Goal: Check status: Check status

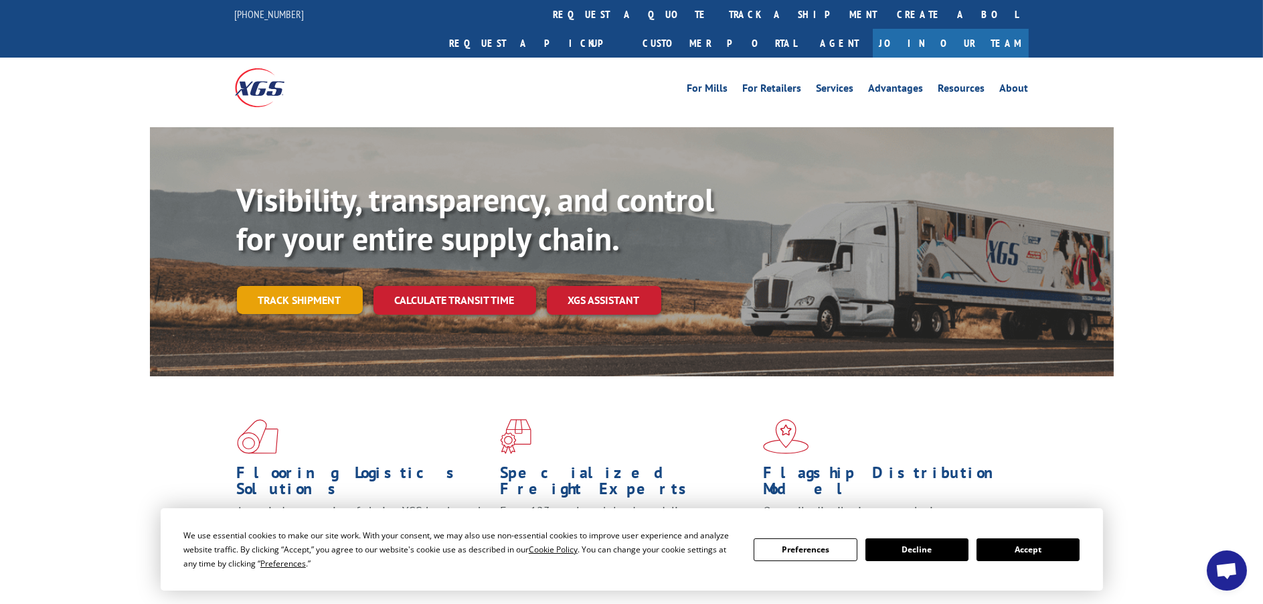
click at [311, 286] on link "Track shipment" at bounding box center [300, 300] width 126 height 28
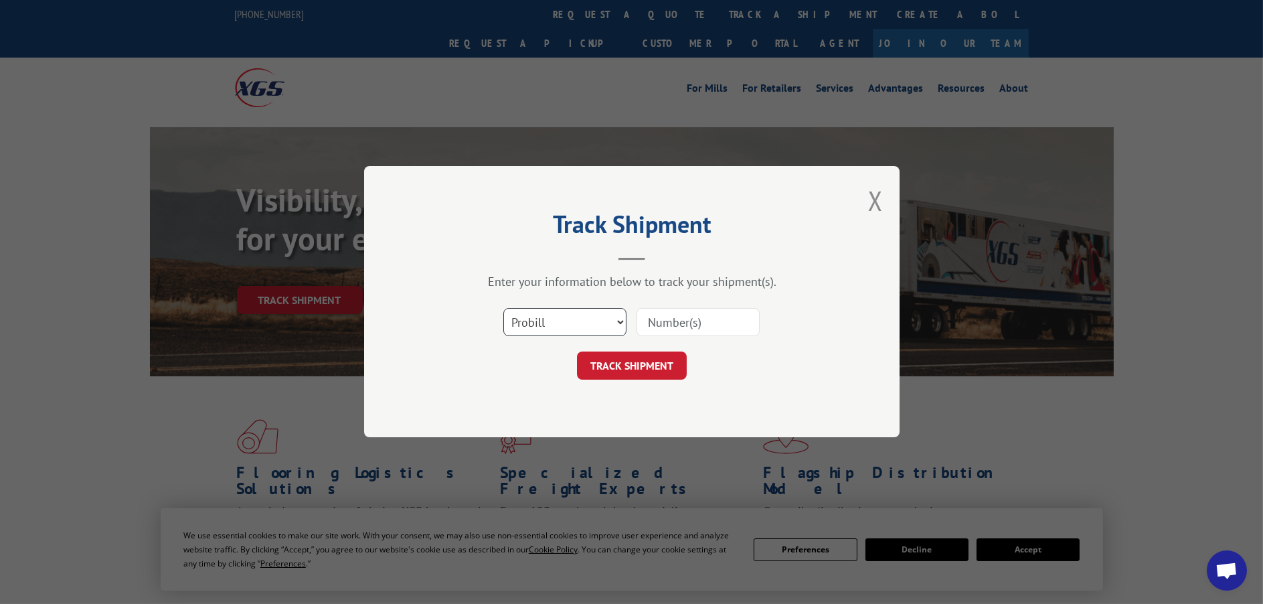
click at [553, 319] on select "Select category... Probill BOL PO" at bounding box center [564, 323] width 123 height 28
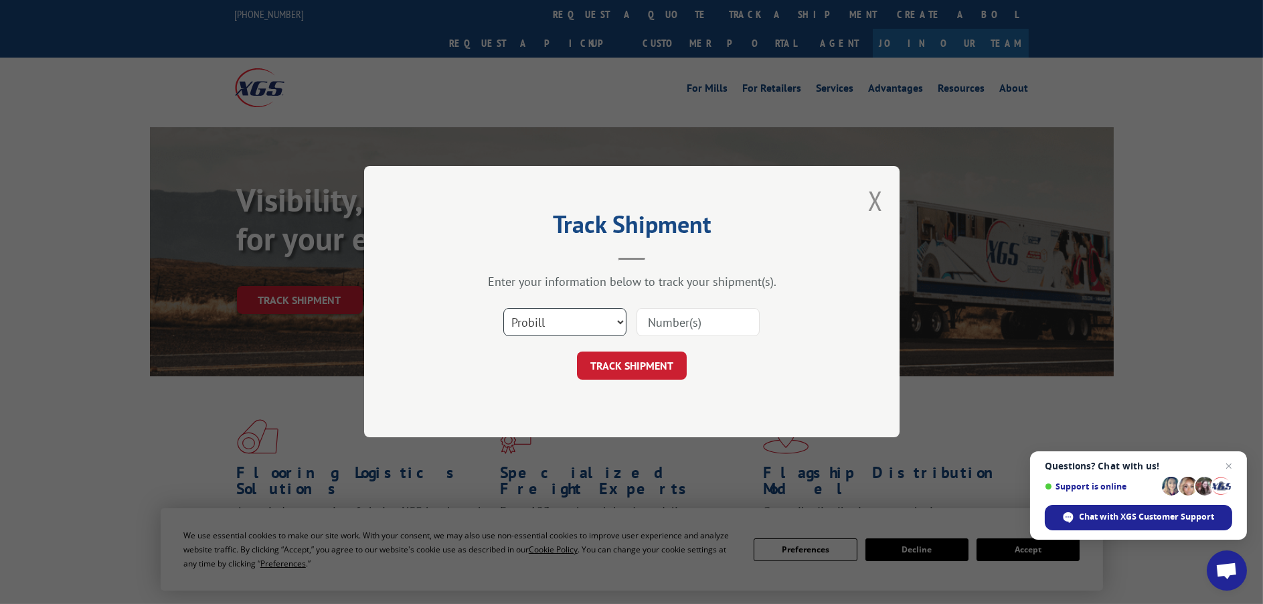
select select "bol"
click at [503, 309] on select "Select category... Probill BOL PO" at bounding box center [564, 323] width 123 height 28
paste input "5195158"
type input "5195158"
click at [629, 364] on button "TRACK SHIPMENT" at bounding box center [632, 366] width 110 height 28
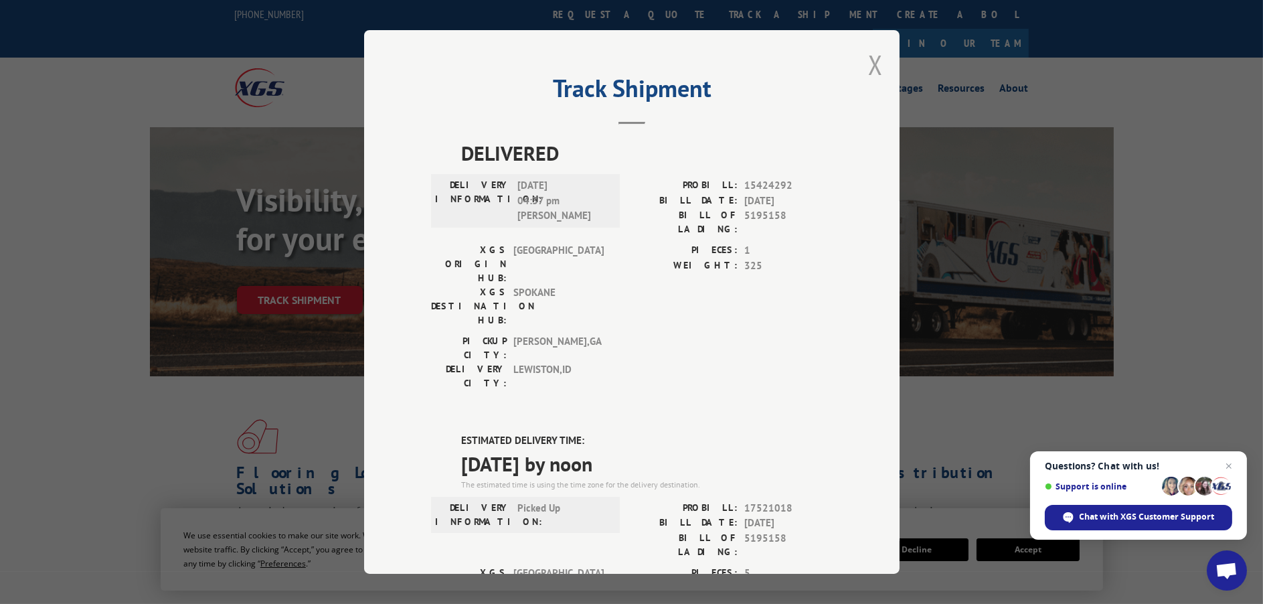
click at [872, 61] on button "Close modal" at bounding box center [875, 64] width 15 height 35
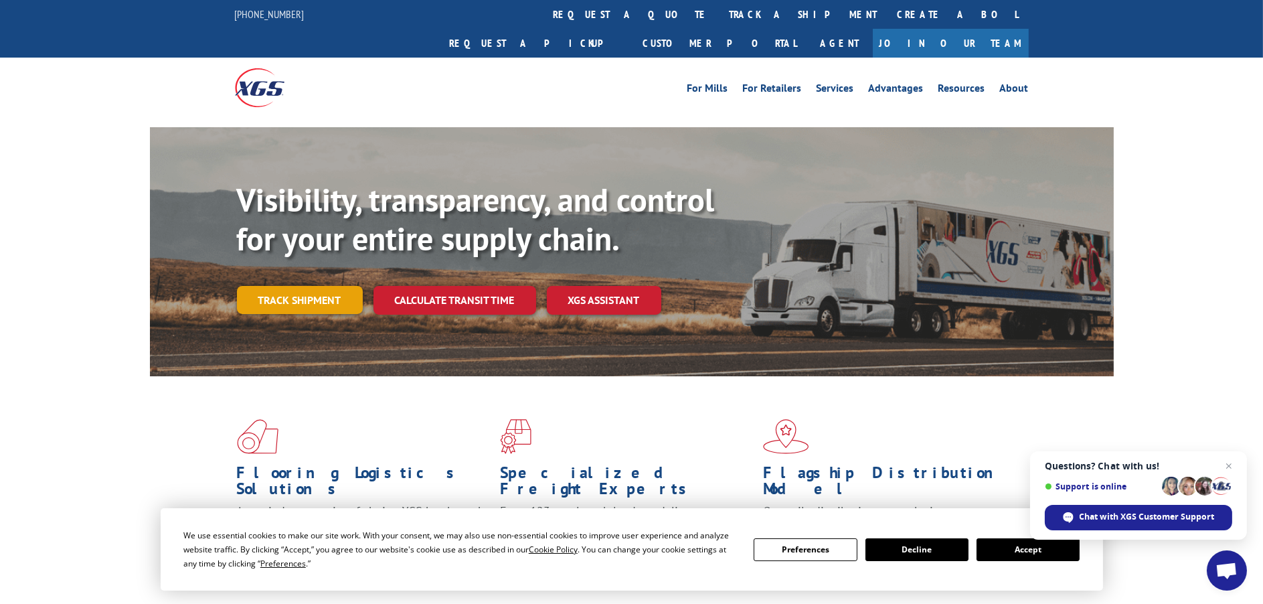
click at [291, 286] on link "Track shipment" at bounding box center [300, 300] width 126 height 28
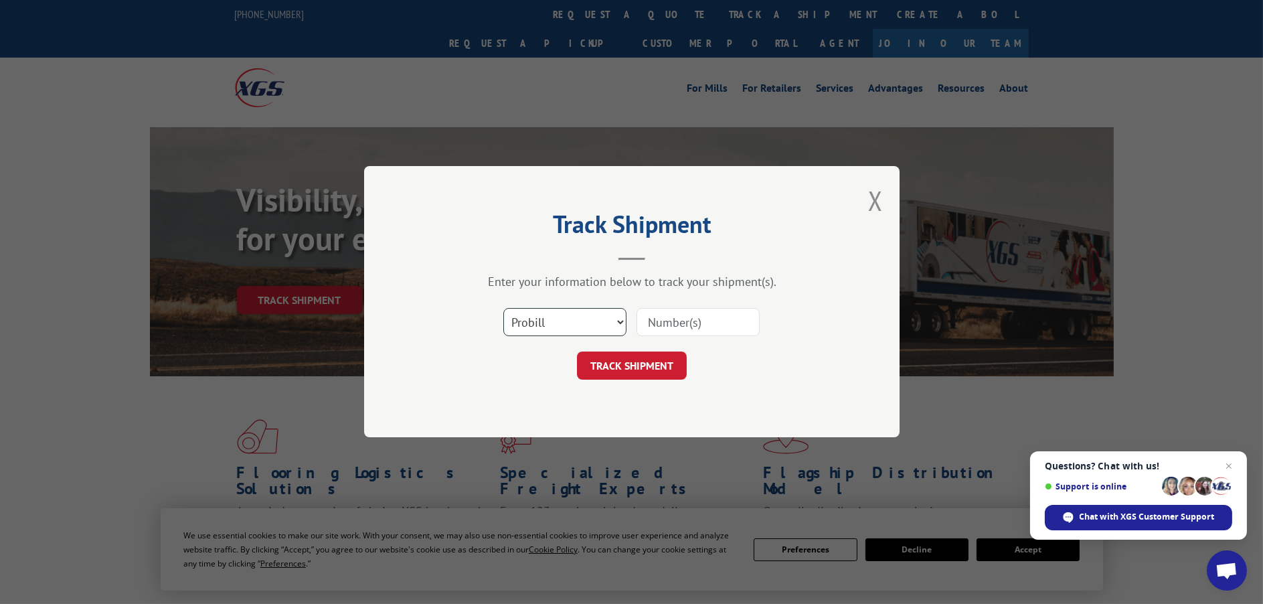
click at [575, 323] on select "Select category... Probill BOL PO" at bounding box center [564, 323] width 123 height 28
select select "bol"
click at [503, 309] on select "Select category... Probill BOL PO" at bounding box center [564, 323] width 123 height 28
paste input "5195244"
type input "5195244"
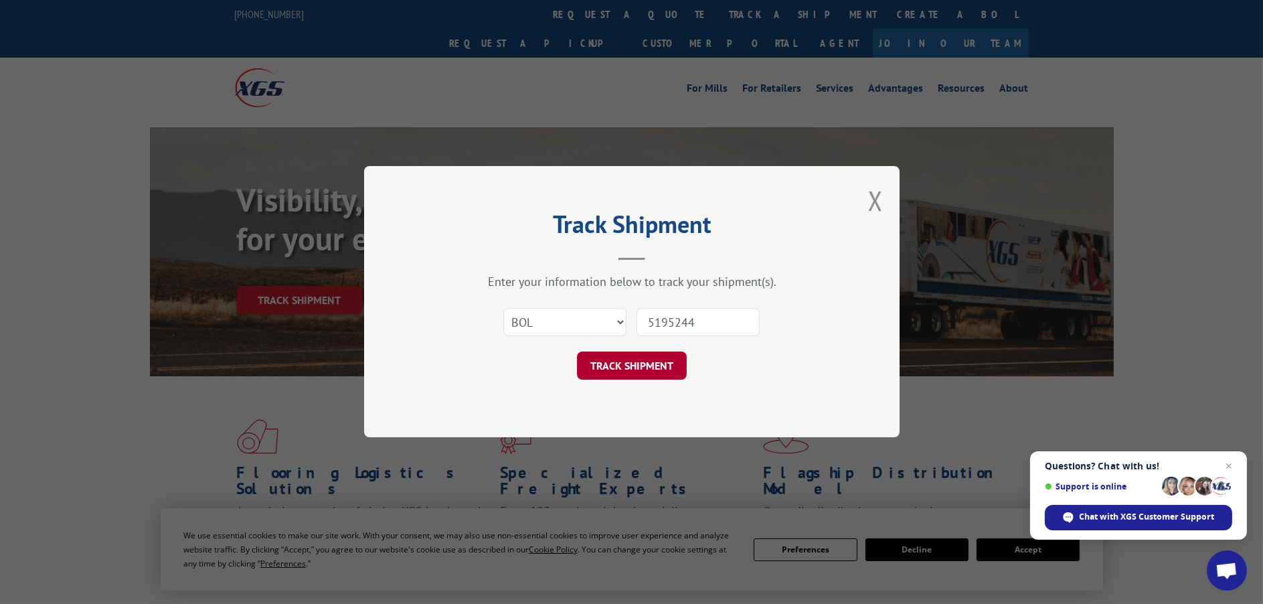
click at [636, 362] on button "TRACK SHIPMENT" at bounding box center [632, 366] width 110 height 28
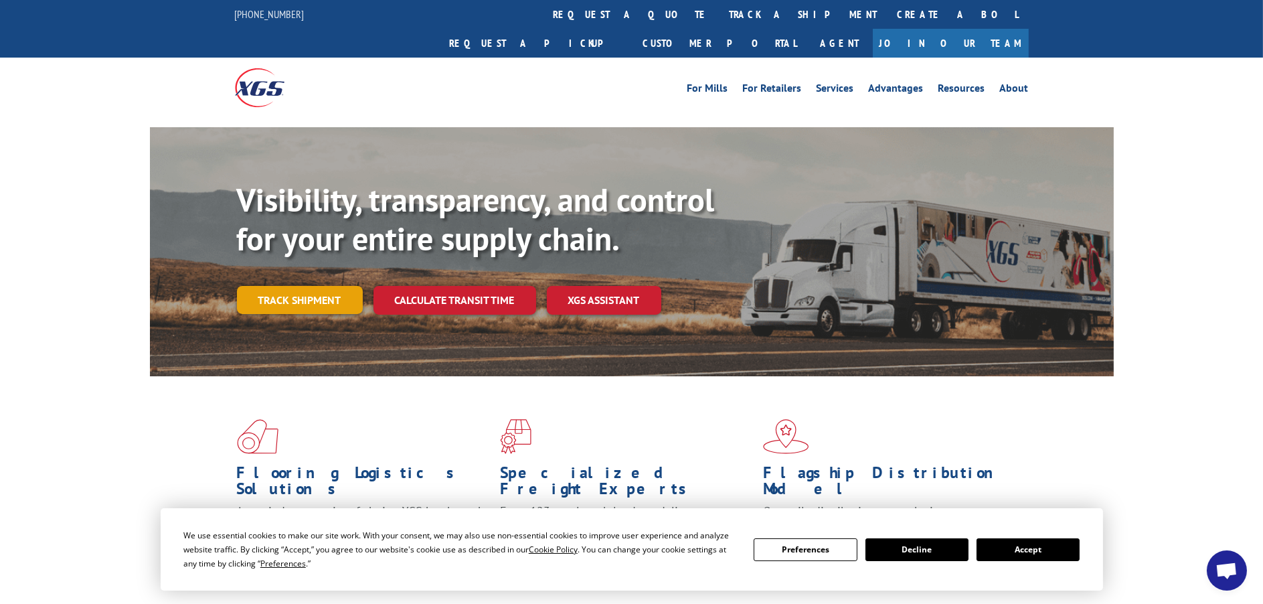
click at [301, 286] on link "Track shipment" at bounding box center [300, 300] width 126 height 28
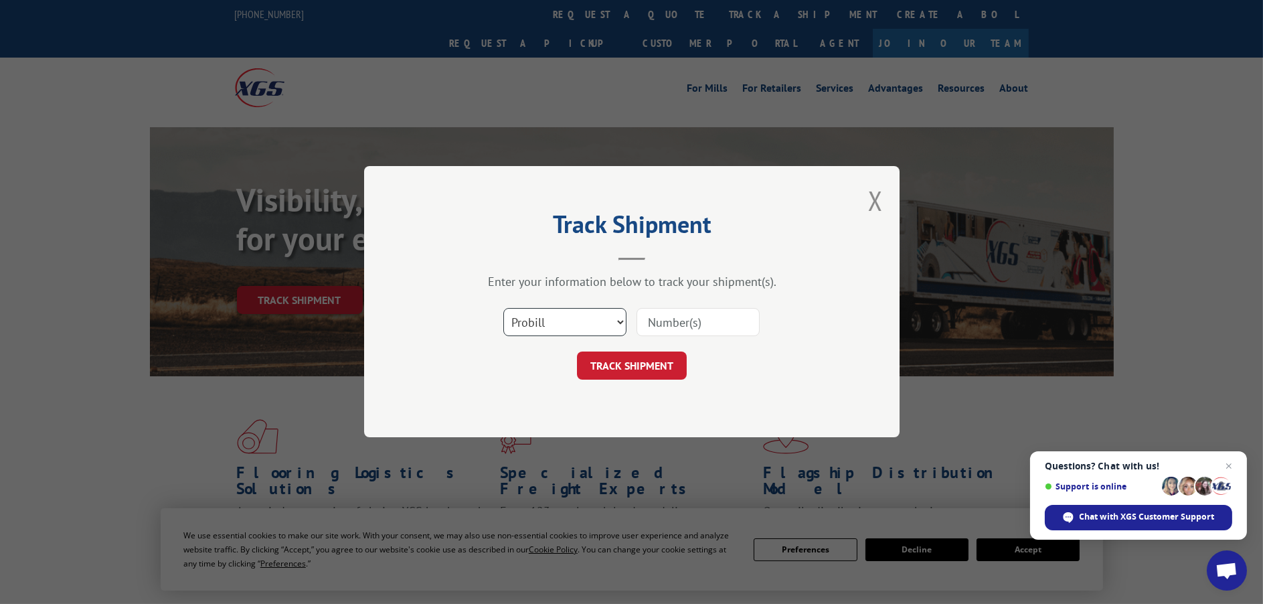
click at [538, 319] on select "Select category... Probill BOL PO" at bounding box center [564, 323] width 123 height 28
select select "bol"
click at [503, 309] on select "Select category... Probill BOL PO" at bounding box center [564, 323] width 123 height 28
click at [727, 321] on input at bounding box center [698, 323] width 123 height 28
paste input "5158136"
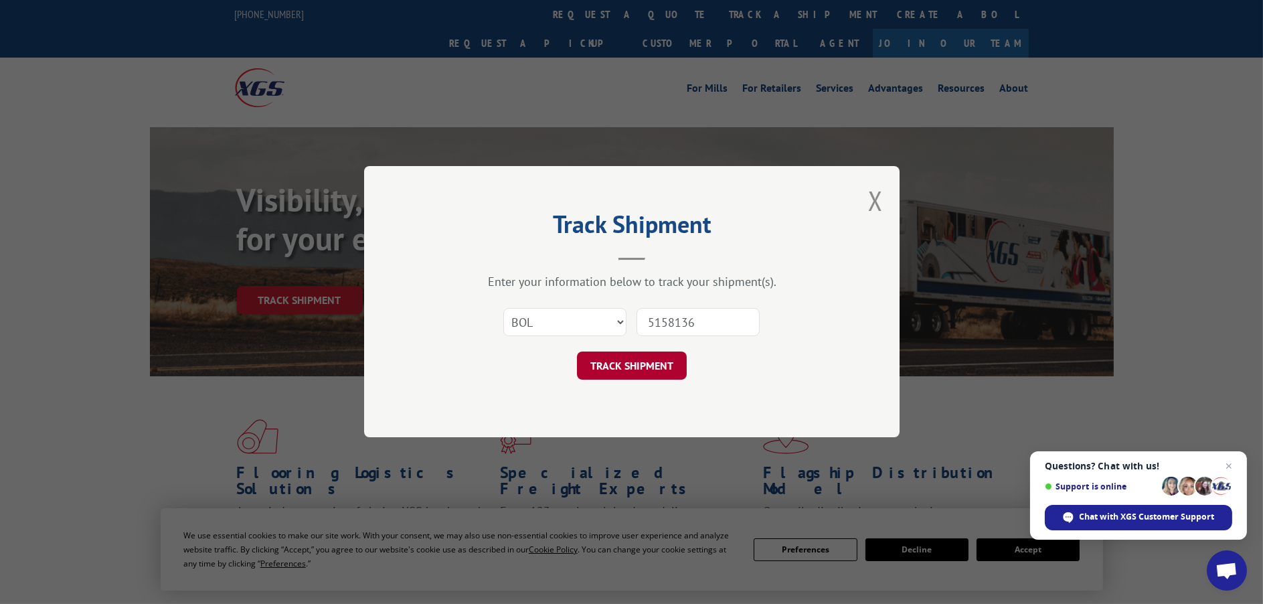
type input "5158136"
click at [660, 365] on button "TRACK SHIPMENT" at bounding box center [632, 366] width 110 height 28
